Goal: Transaction & Acquisition: Obtain resource

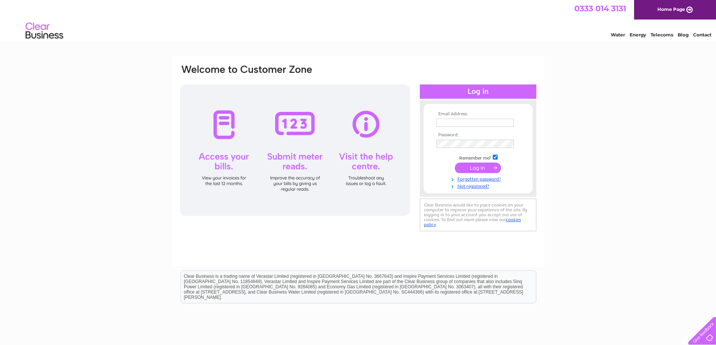
type input "lorna@castlecroft.com"
click at [481, 162] on td at bounding box center [478, 168] width 87 height 14
click at [476, 169] on input "submit" at bounding box center [478, 168] width 46 height 11
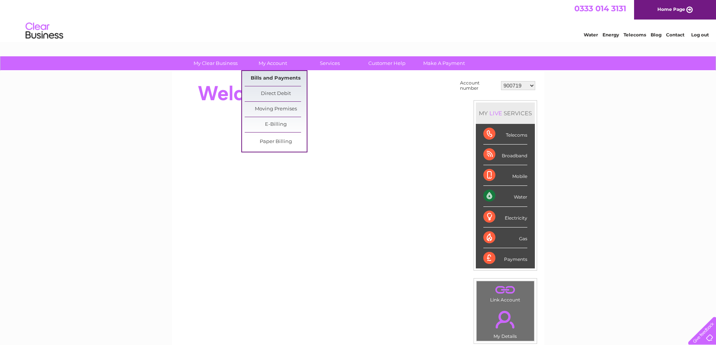
click at [271, 78] on link "Bills and Payments" at bounding box center [276, 78] width 62 height 15
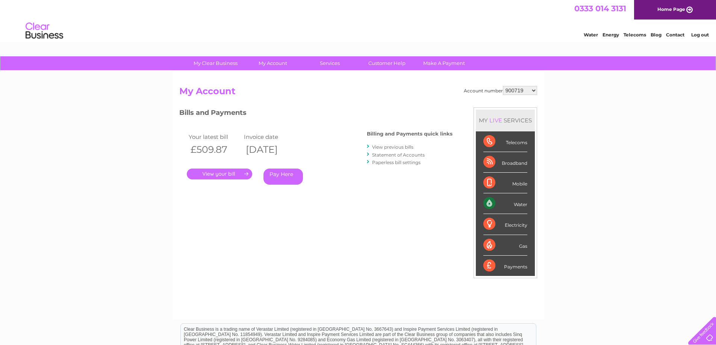
click at [534, 90] on select "900719 900720 900721 900722 900724 907163 917749 919306 921360 928449 931316 93…" at bounding box center [520, 90] width 34 height 9
select select "900722"
click at [503, 86] on select "900719 900720 900721 900722 900724 907163 917749 919306 921360 928449 931316 93…" at bounding box center [520, 90] width 34 height 9
click at [226, 177] on link "." at bounding box center [219, 174] width 65 height 11
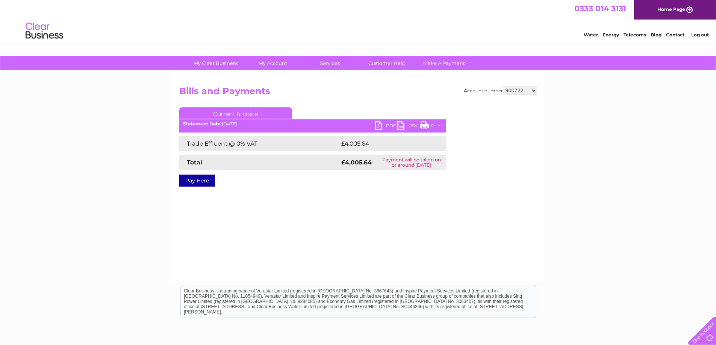
click at [392, 125] on link "PDF" at bounding box center [386, 126] width 23 height 11
